Goal: Find specific page/section: Find specific page/section

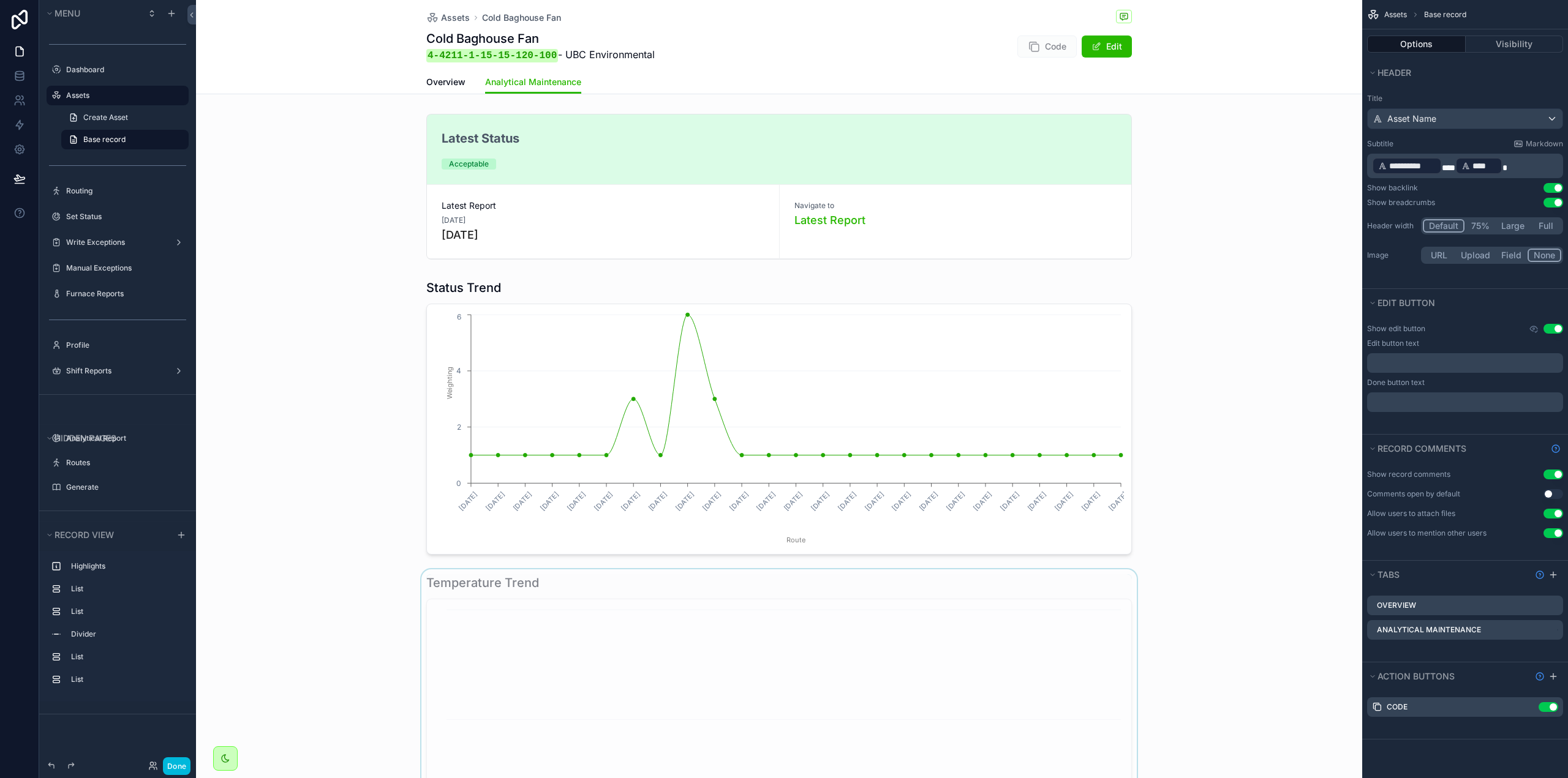
scroll to position [613, 0]
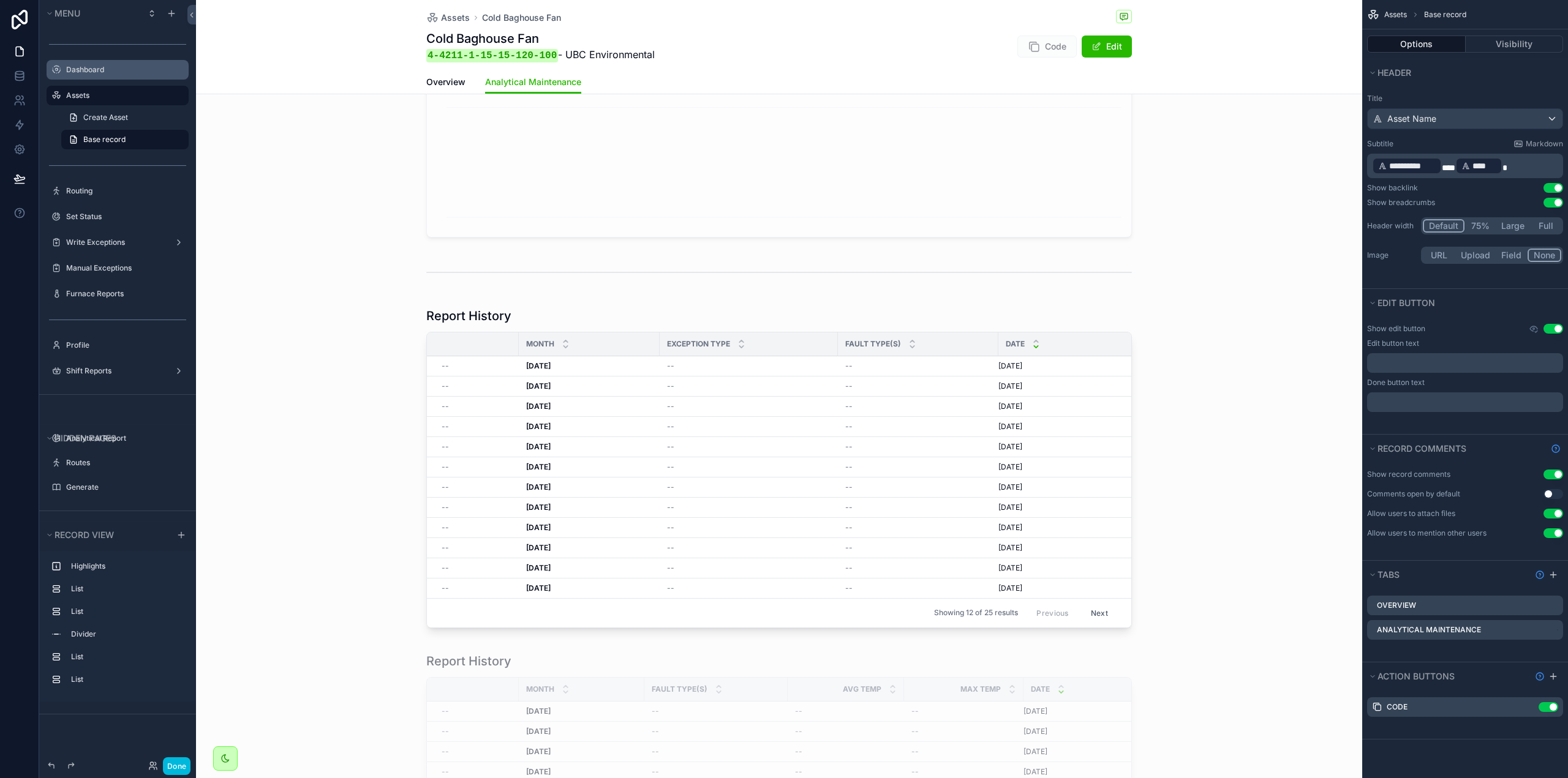
click at [121, 65] on div "Dashboard" at bounding box center [125, 69] width 120 height 10
click at [103, 68] on label "Dashboard" at bounding box center [123, 69] width 115 height 10
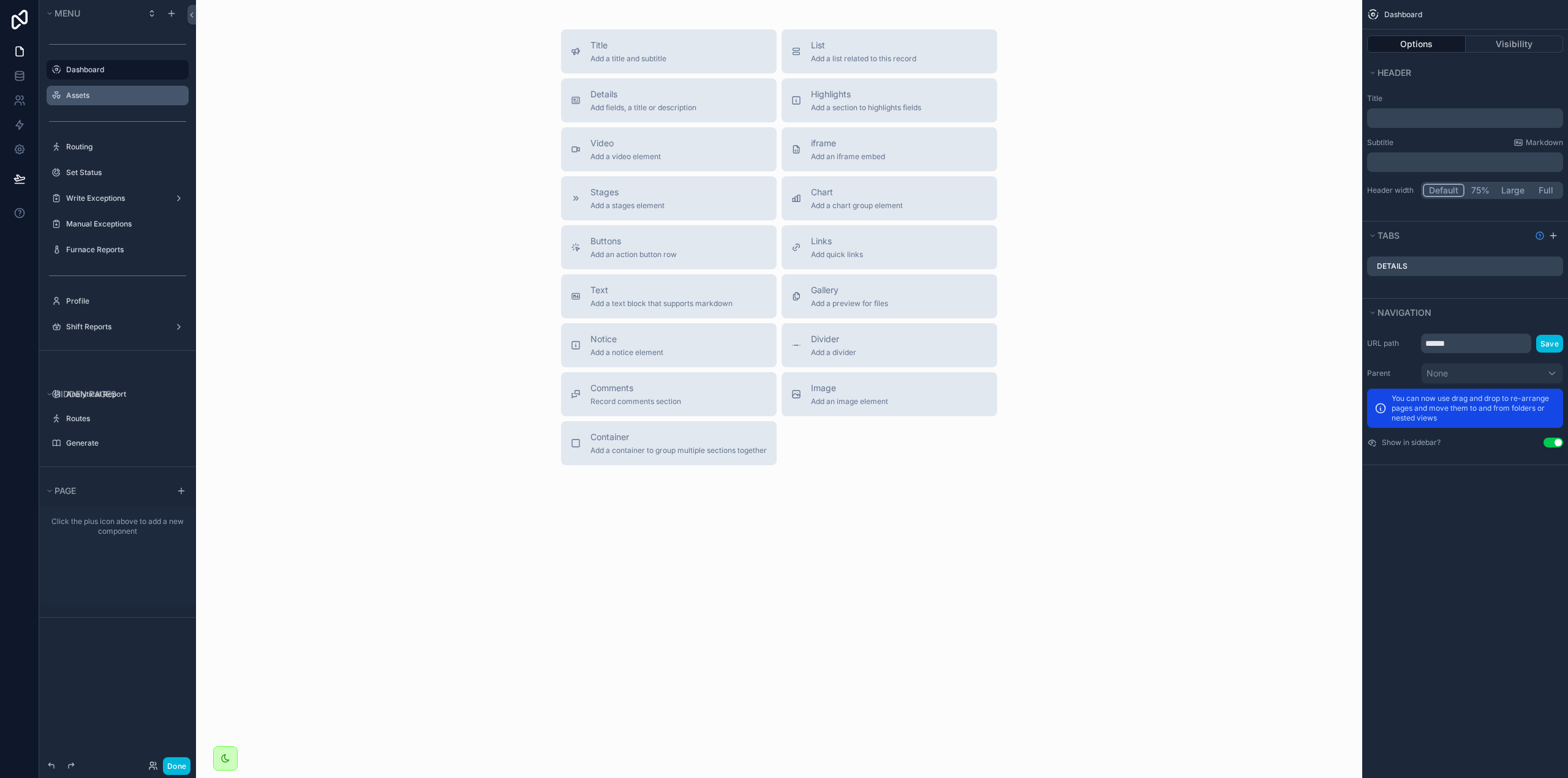
click at [111, 93] on label "Assets" at bounding box center [123, 95] width 115 height 10
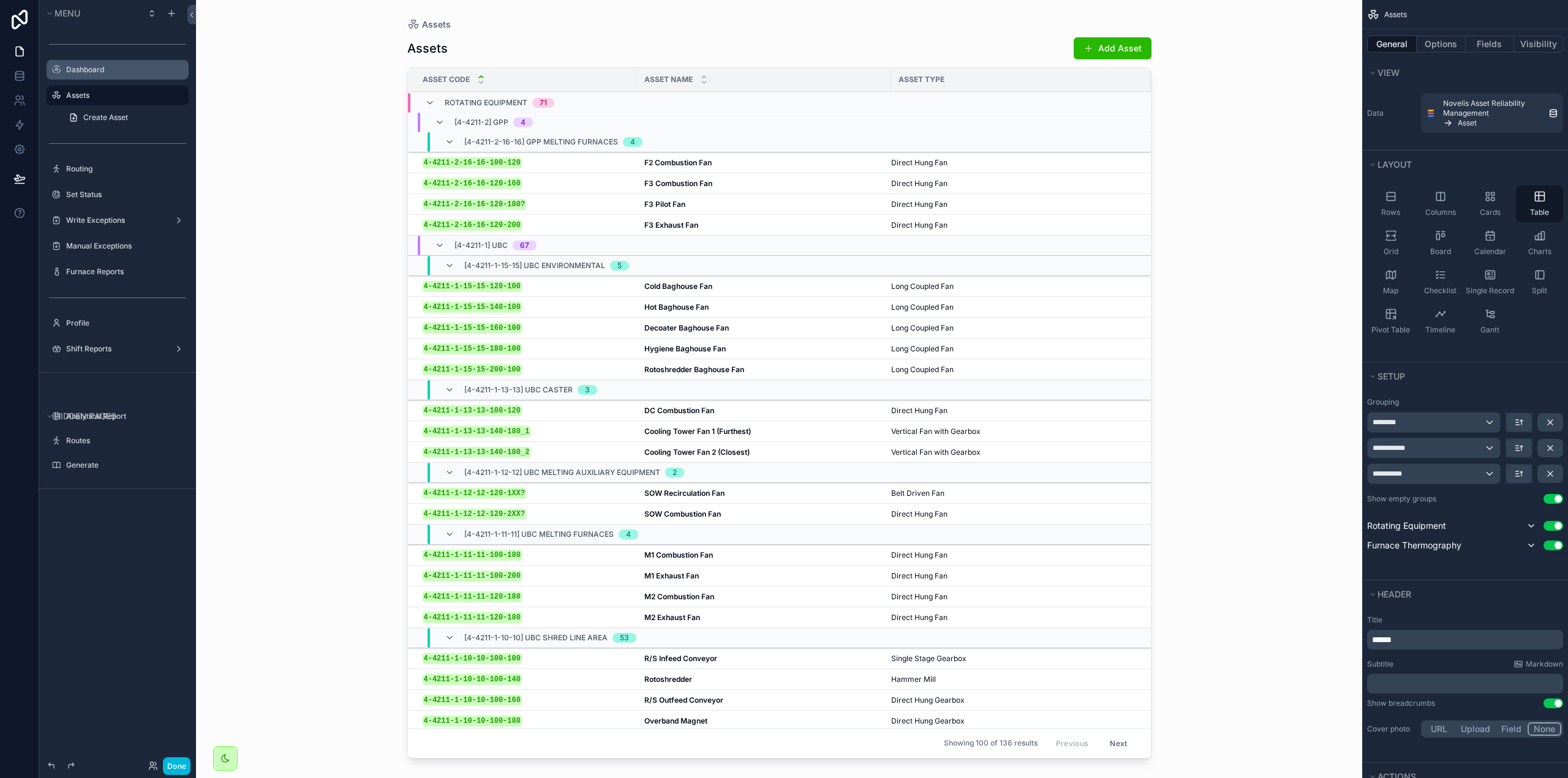
click at [549, 160] on div "4-4211-2-16-16-100-120 4-4211-2-16-16-100-120" at bounding box center [526, 162] width 207 height 10
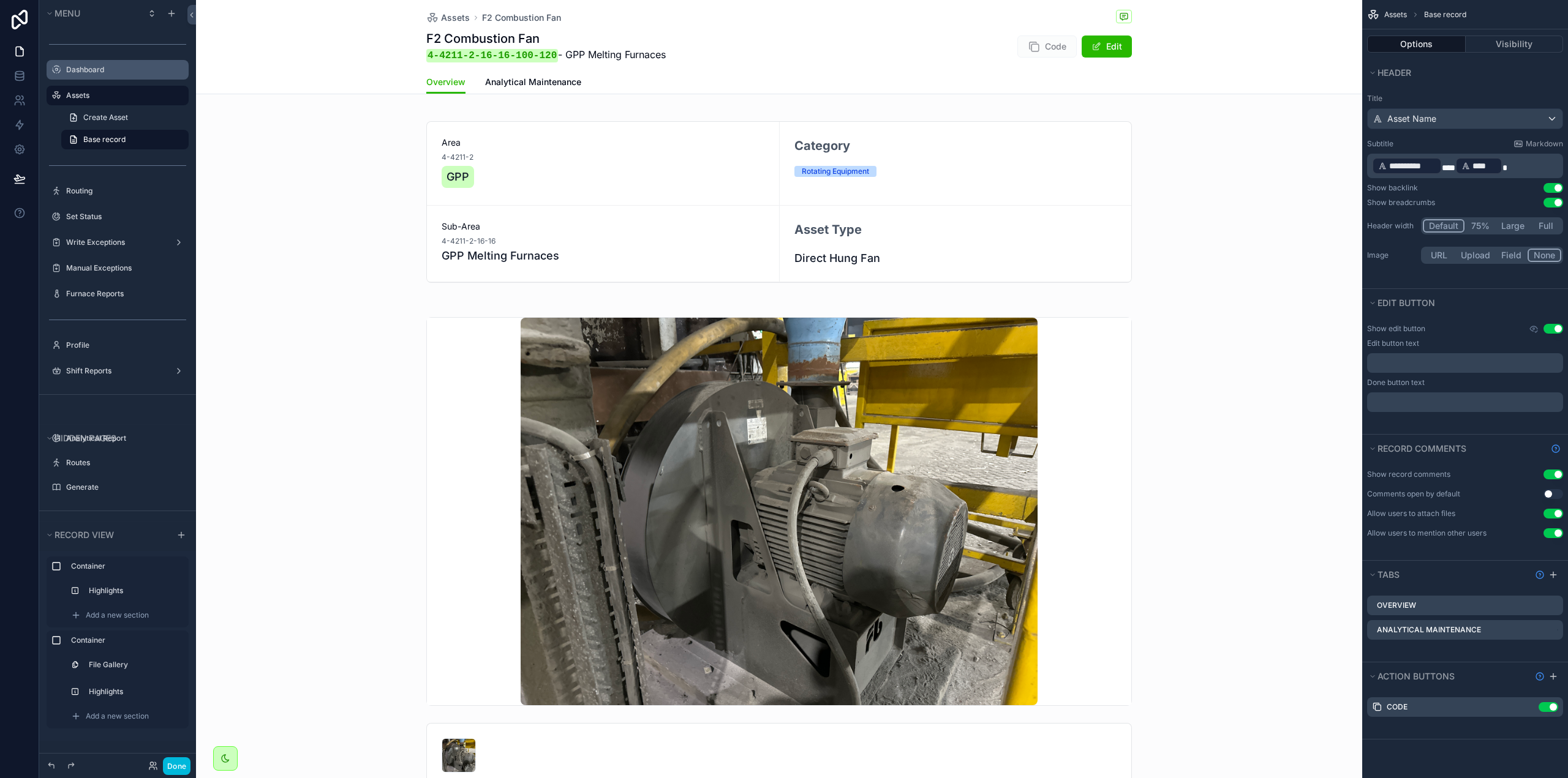
click at [549, 87] on span "Analytical Maintenance" at bounding box center [532, 81] width 96 height 12
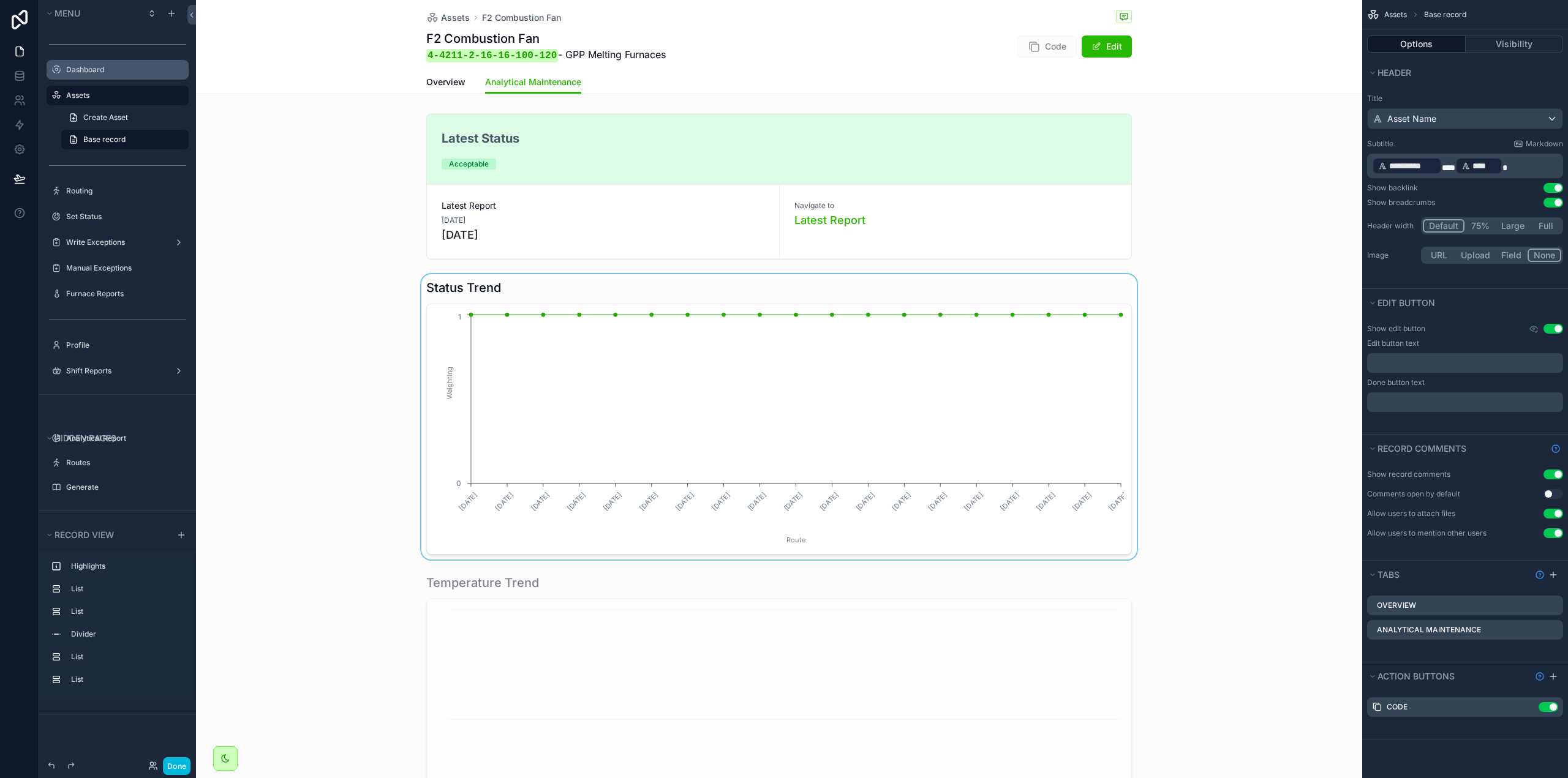
click at [632, 310] on div "scrollable content" at bounding box center [779, 416] width 1166 height 285
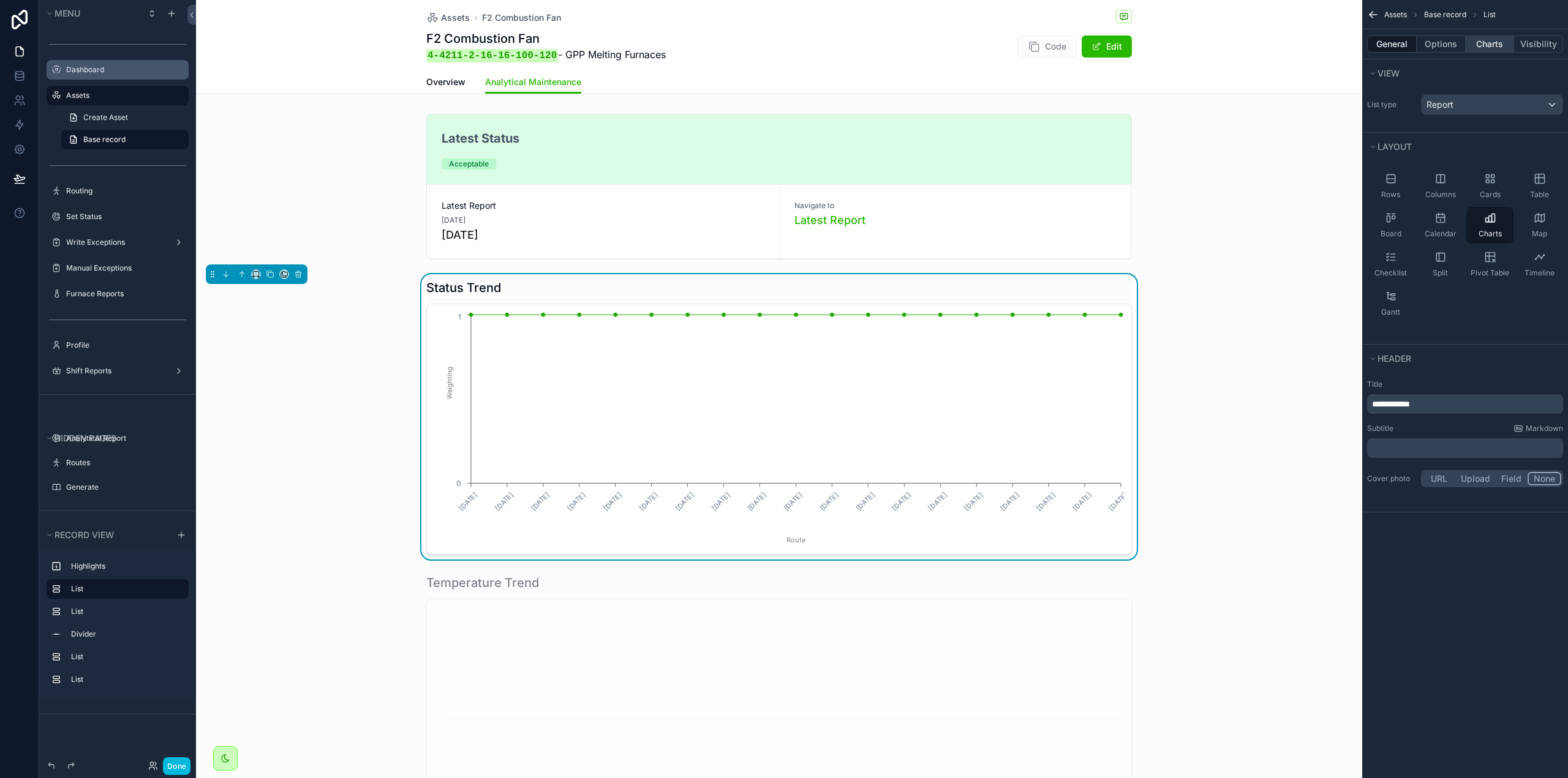
click at [1503, 40] on button "Charts" at bounding box center [1490, 44] width 49 height 17
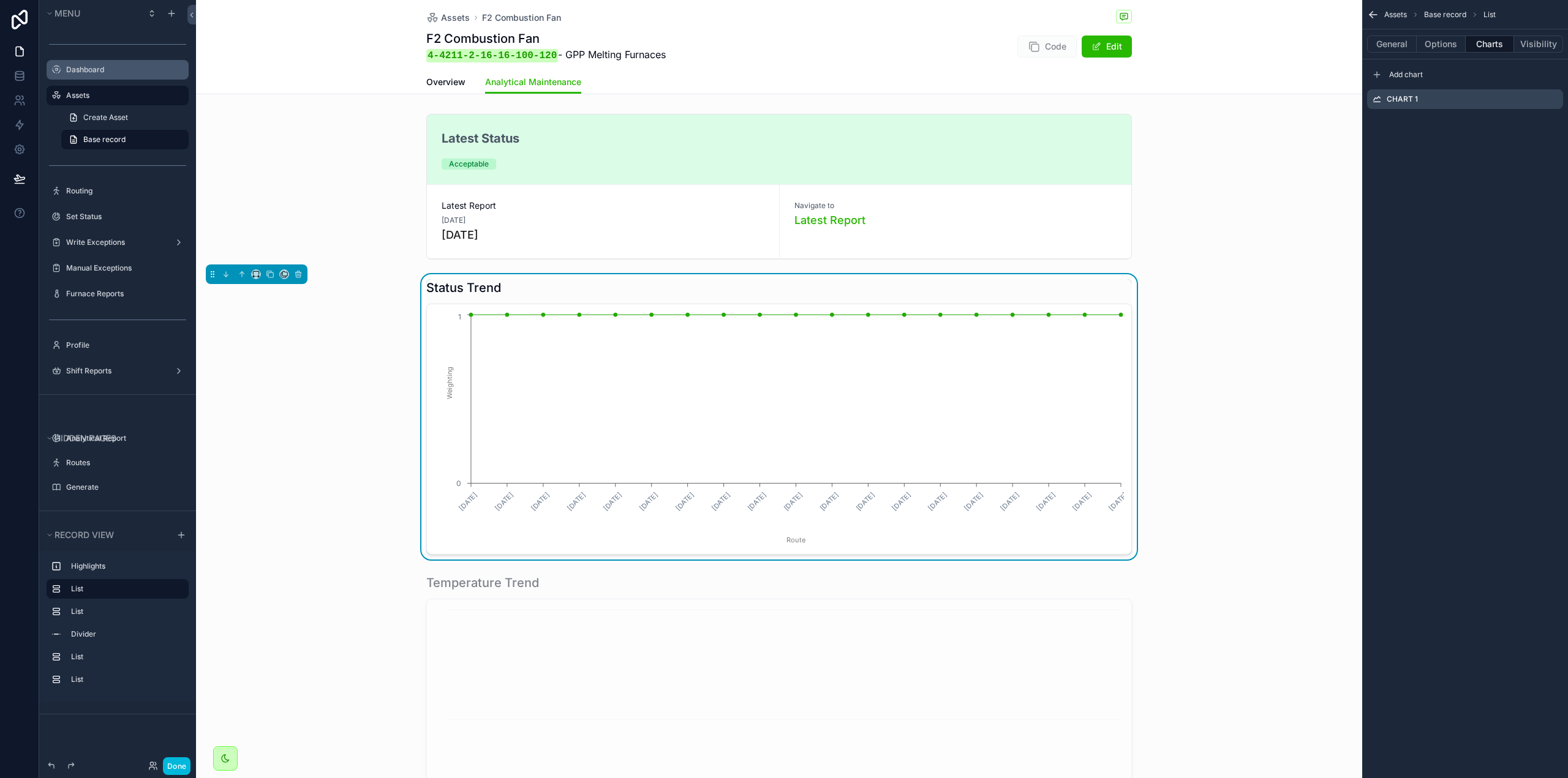
click at [0, 0] on icon "scrollable content" at bounding box center [0, 0] width 0 height 0
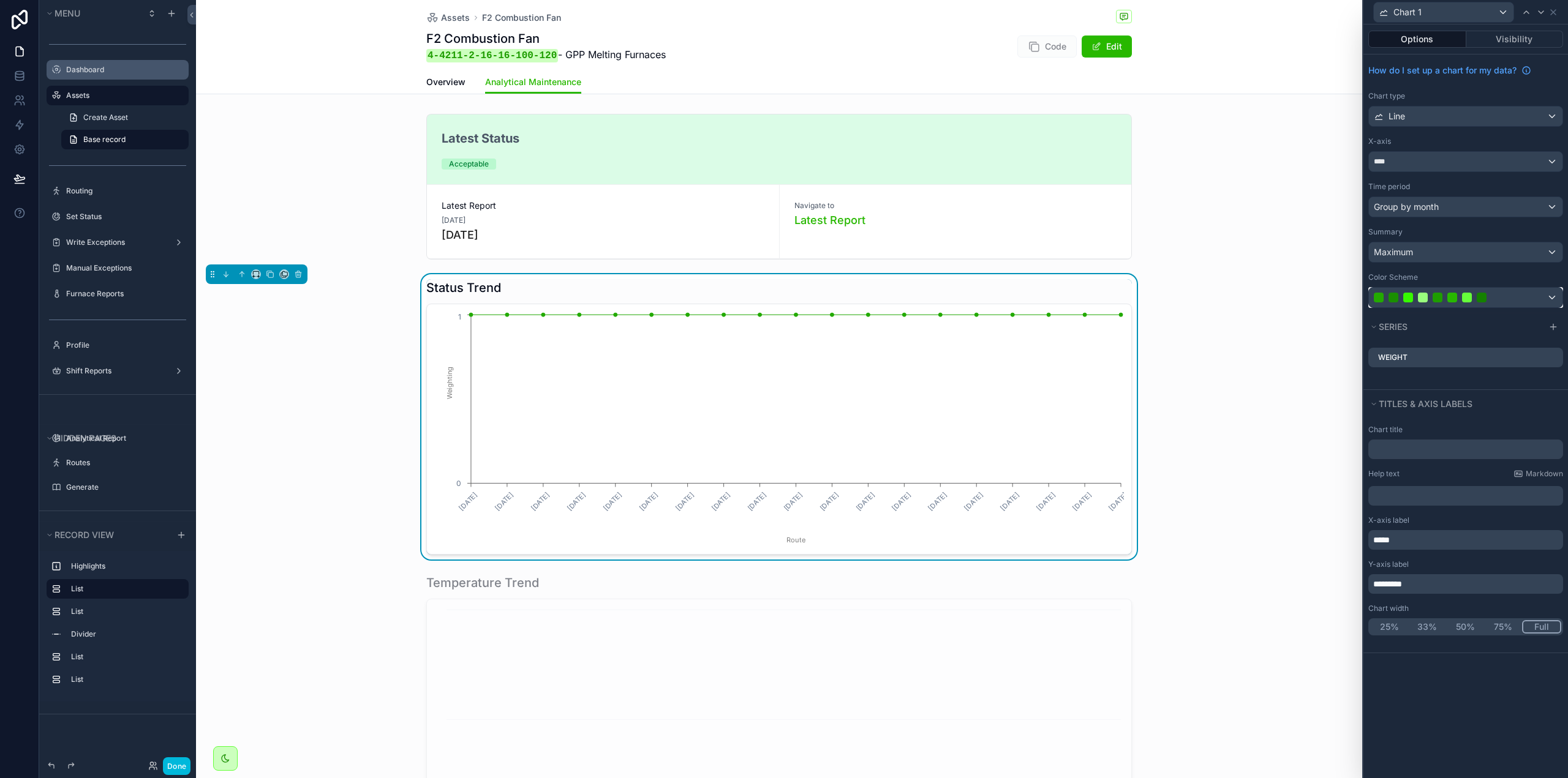
click at [1499, 293] on div at bounding box center [1452, 298] width 157 height 10
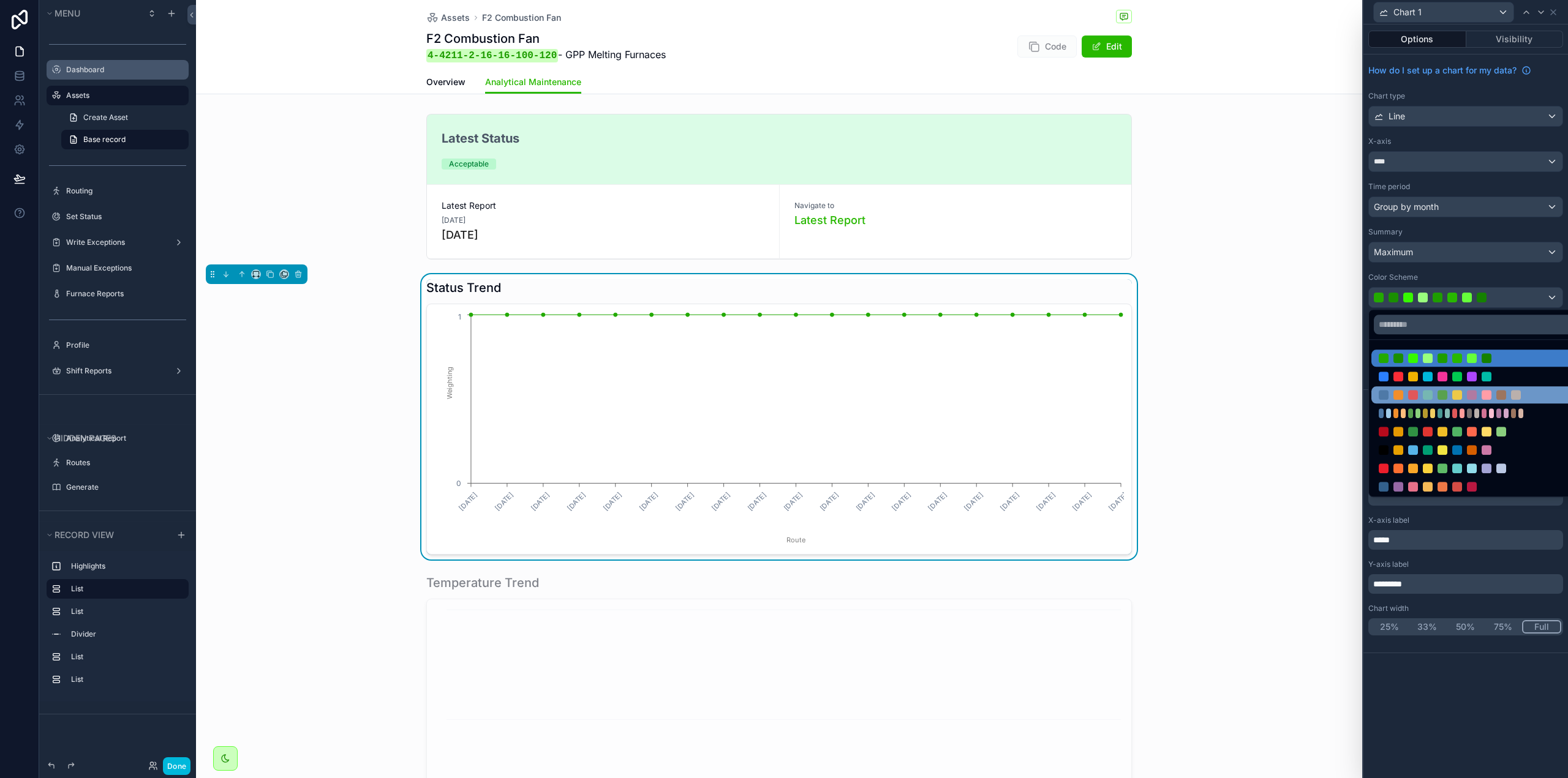
click at [1461, 389] on div at bounding box center [1479, 394] width 217 height 17
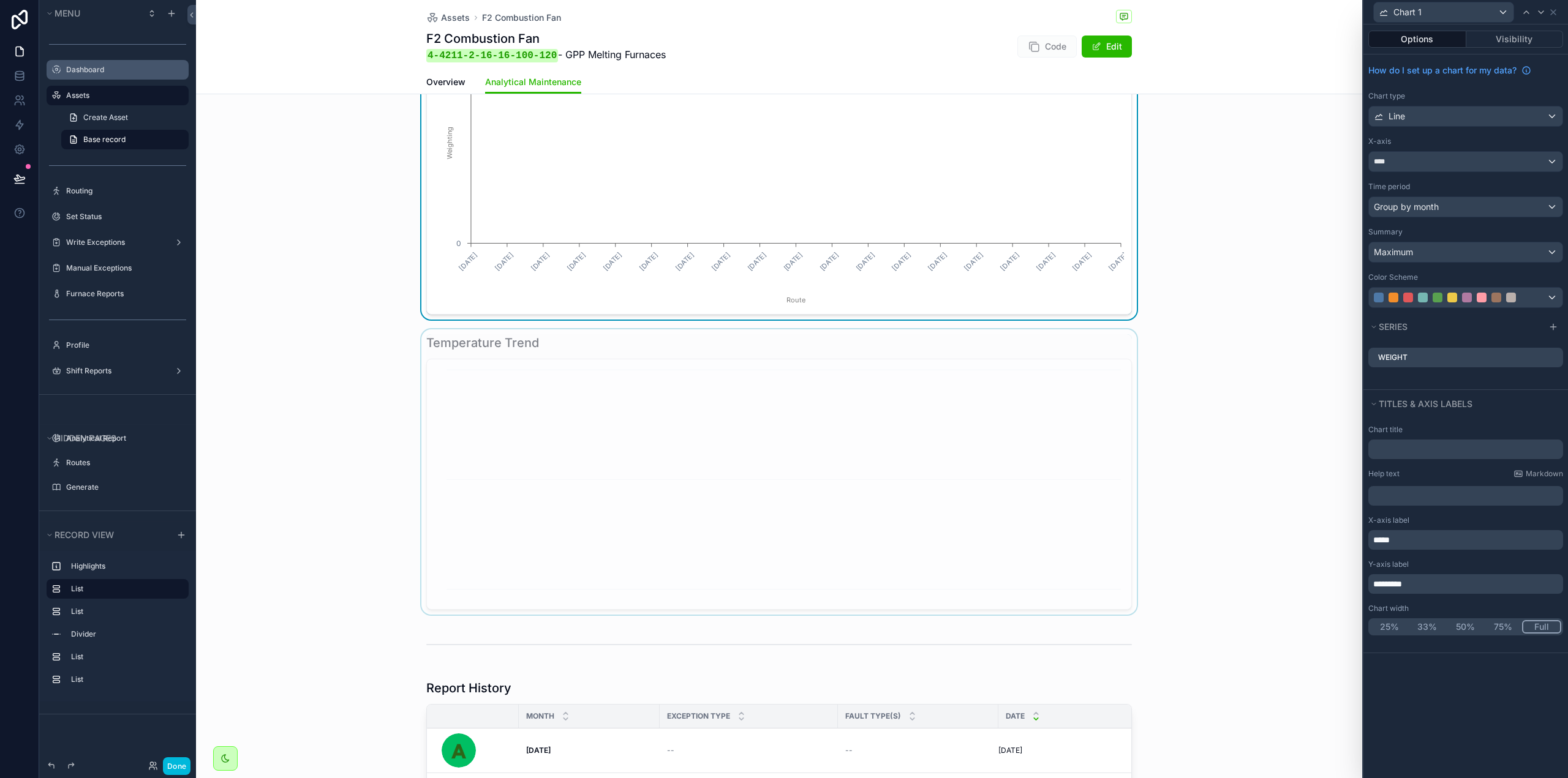
scroll to position [245, 0]
click at [1553, 13] on icon at bounding box center [1552, 12] width 10 height 10
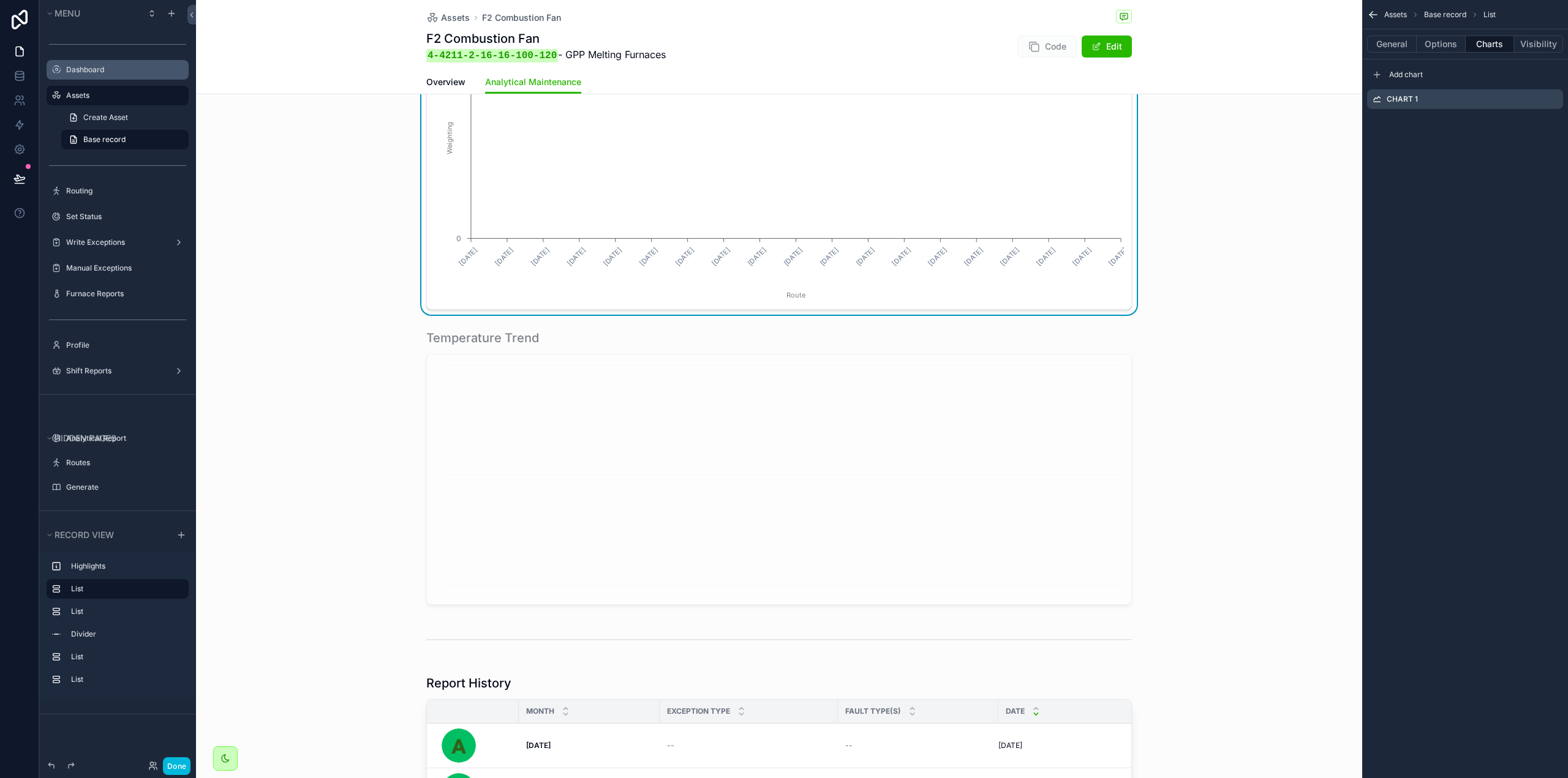
click at [79, 95] on label "Assets" at bounding box center [123, 95] width 115 height 10
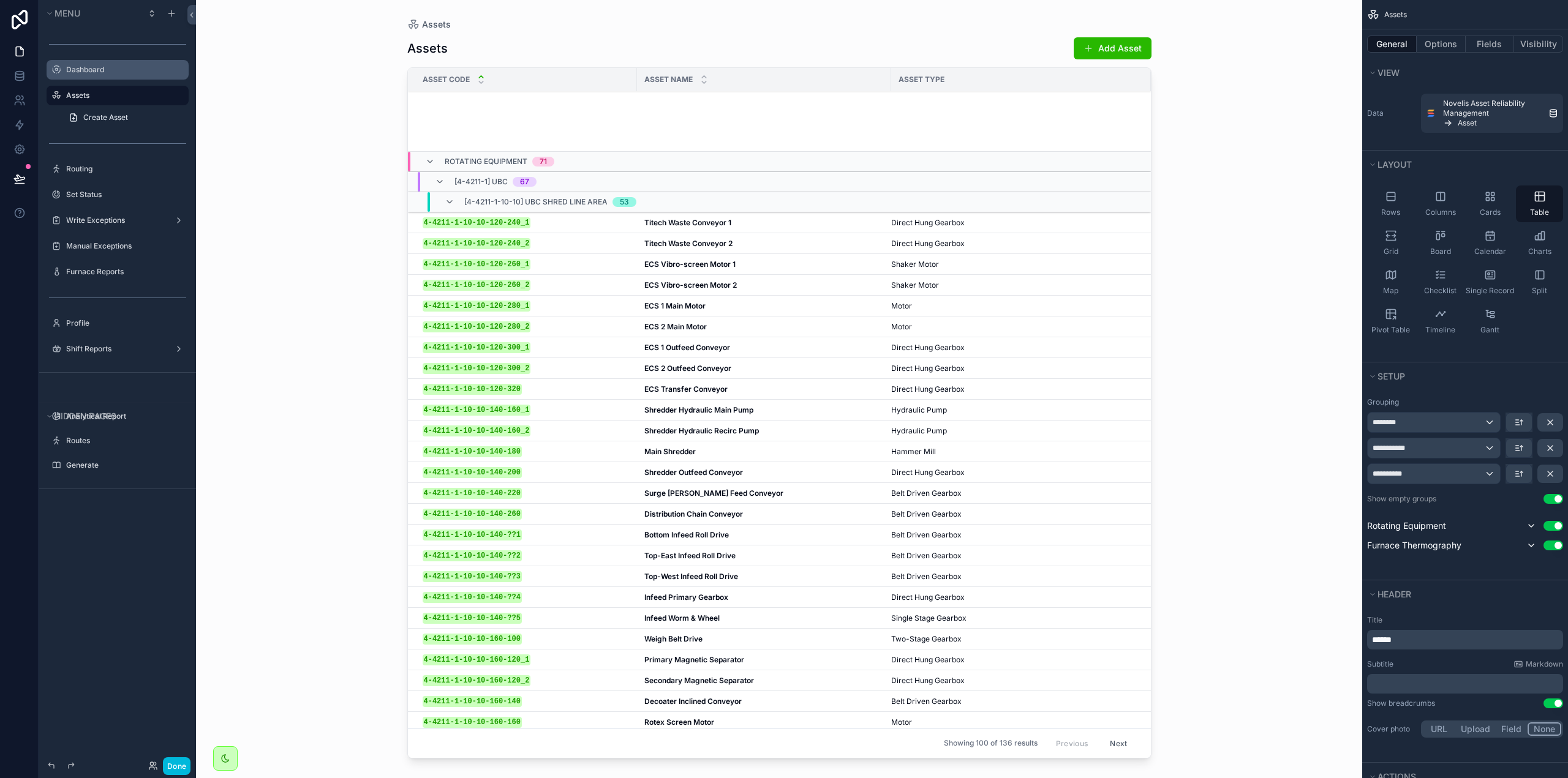
scroll to position [1083, 0]
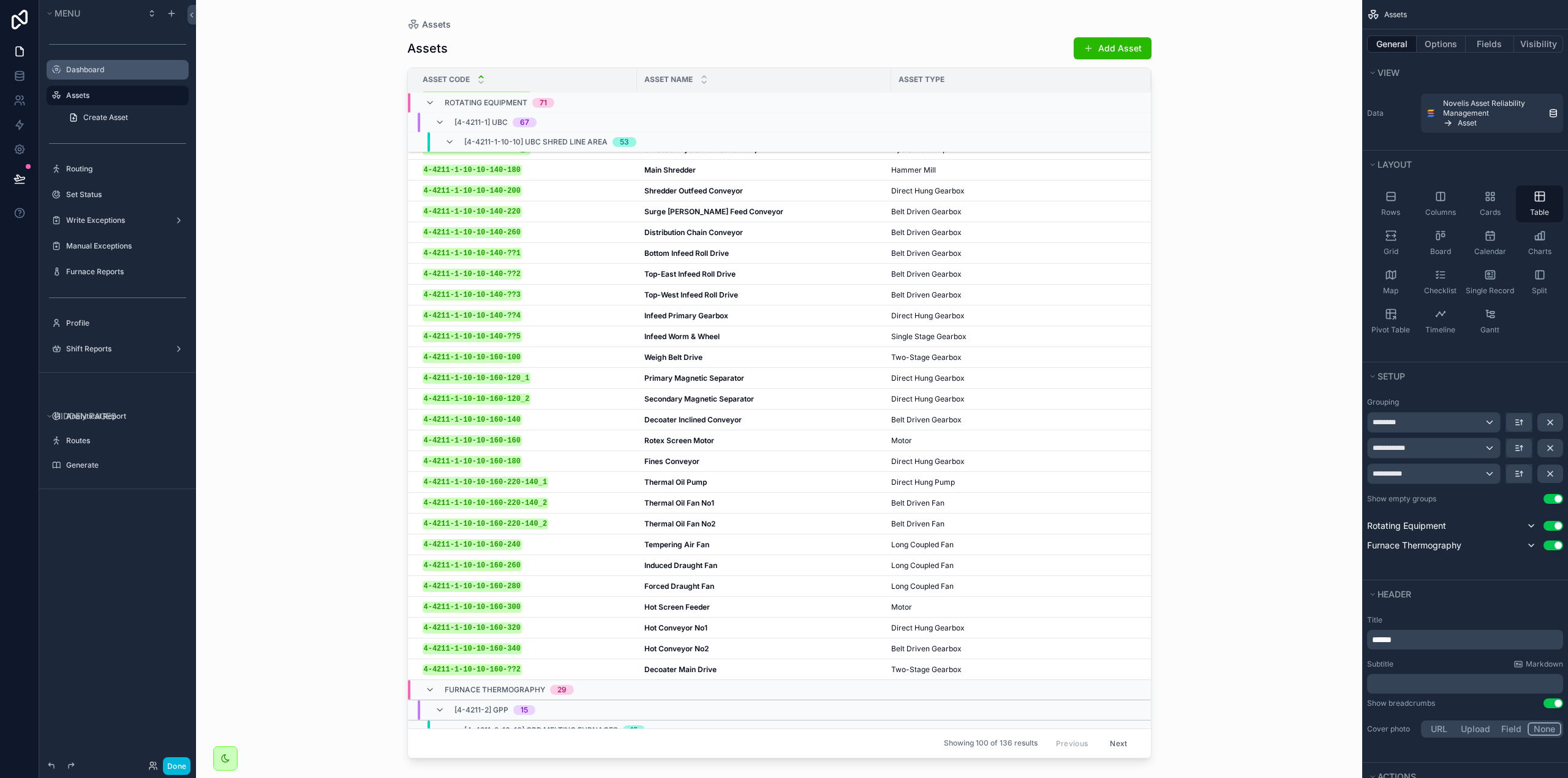
click at [431, 97] on div "Rotating Equipment 71" at bounding box center [489, 102] width 129 height 19
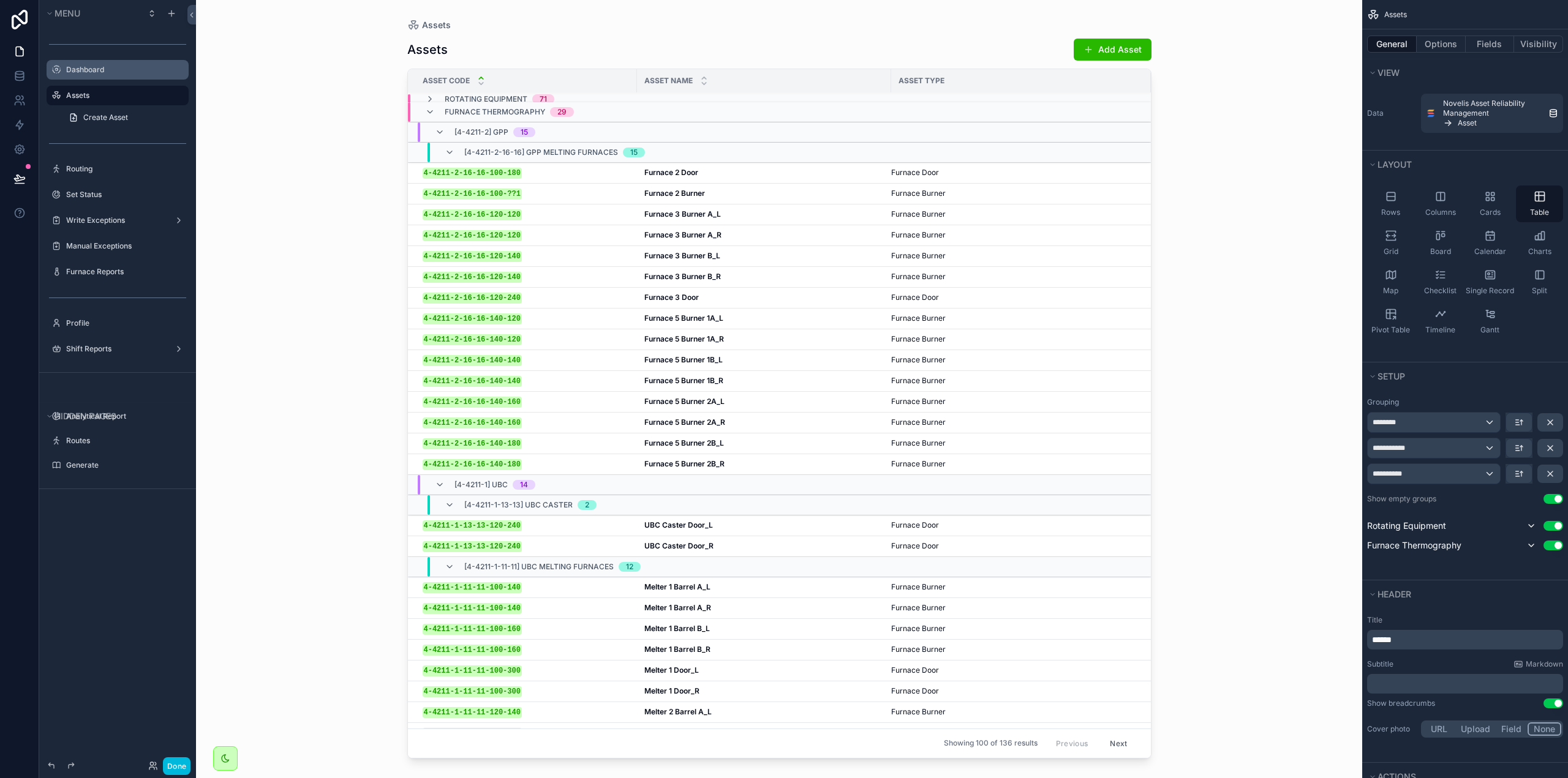
scroll to position [0, 0]
click at [579, 294] on div "4-4211-2-16-16-120-240 4-4211-2-16-16-120-240" at bounding box center [526, 299] width 207 height 10
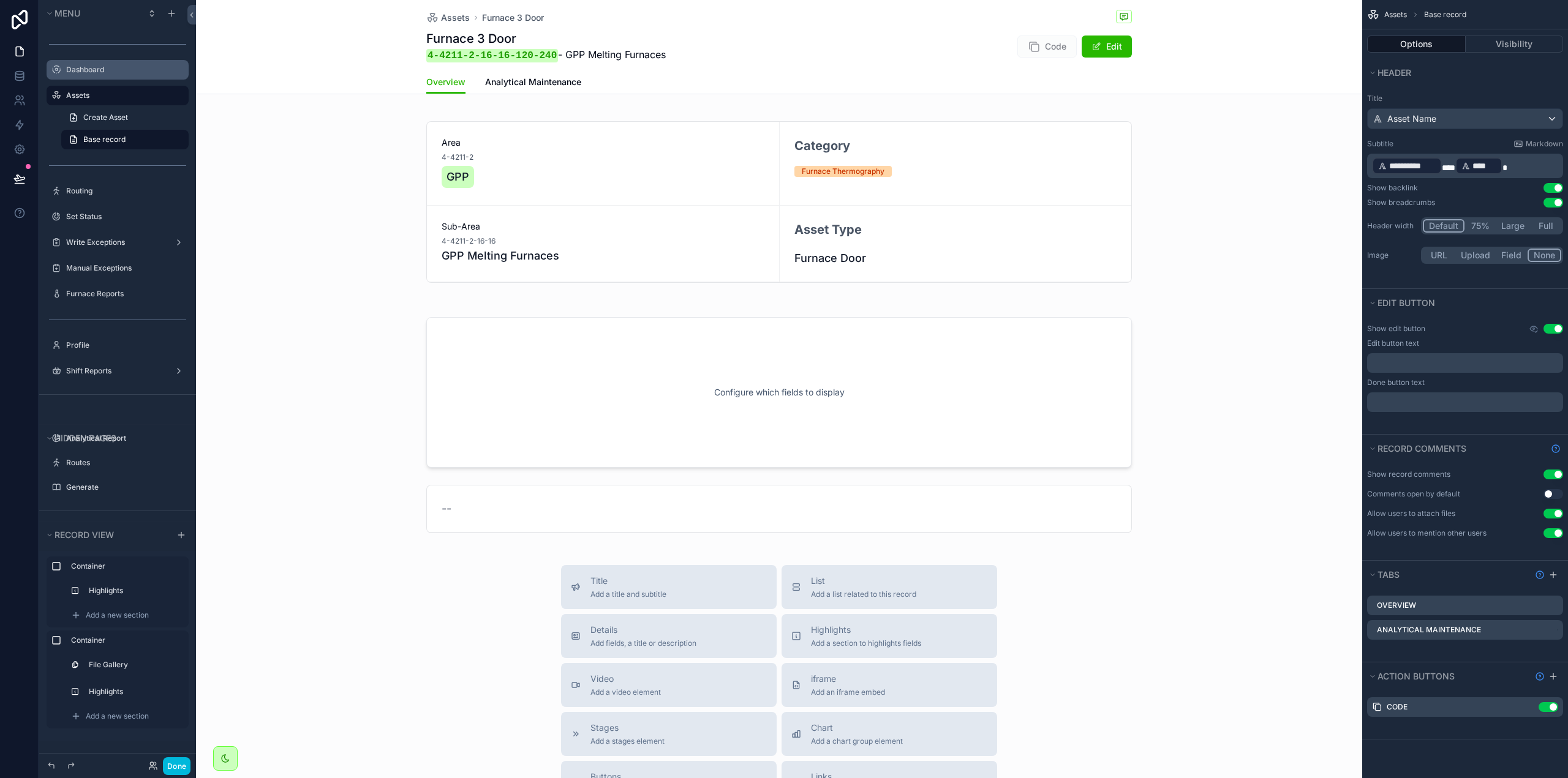
click at [570, 83] on span "Analytical Maintenance" at bounding box center [532, 81] width 96 height 12
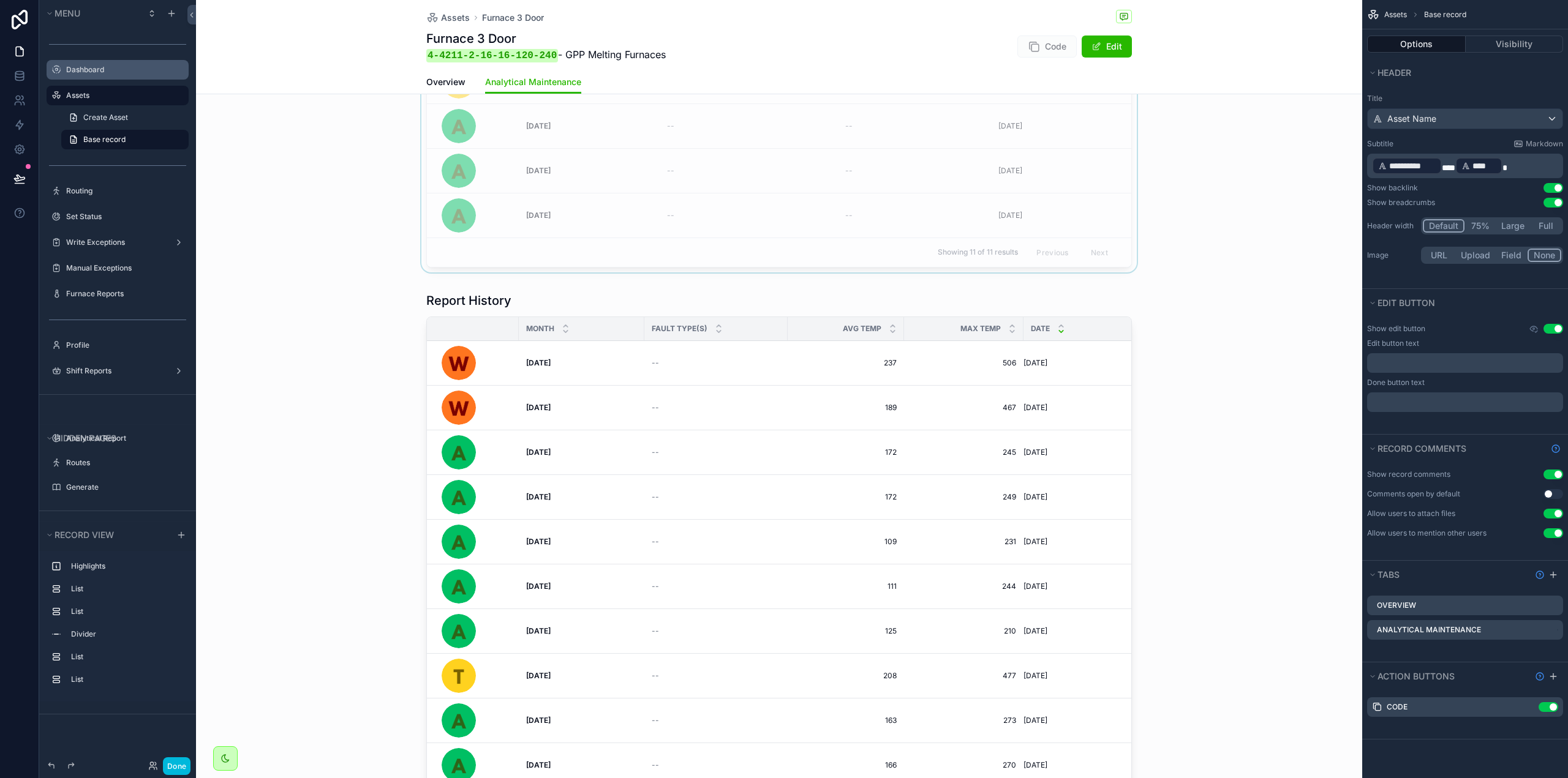
scroll to position [1225, 0]
